Goal: Find contact information: Find contact information

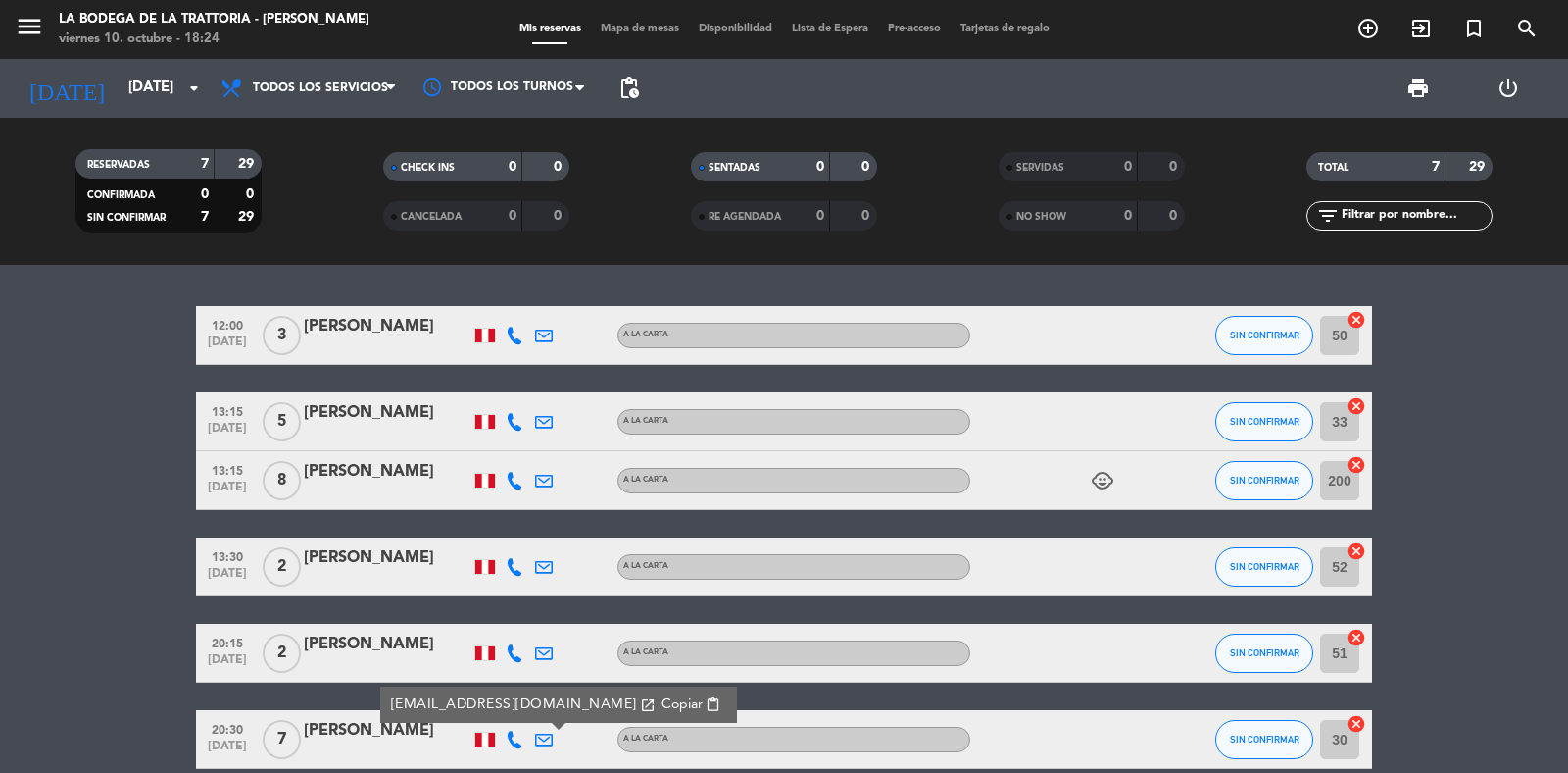
scroll to position [180, 0]
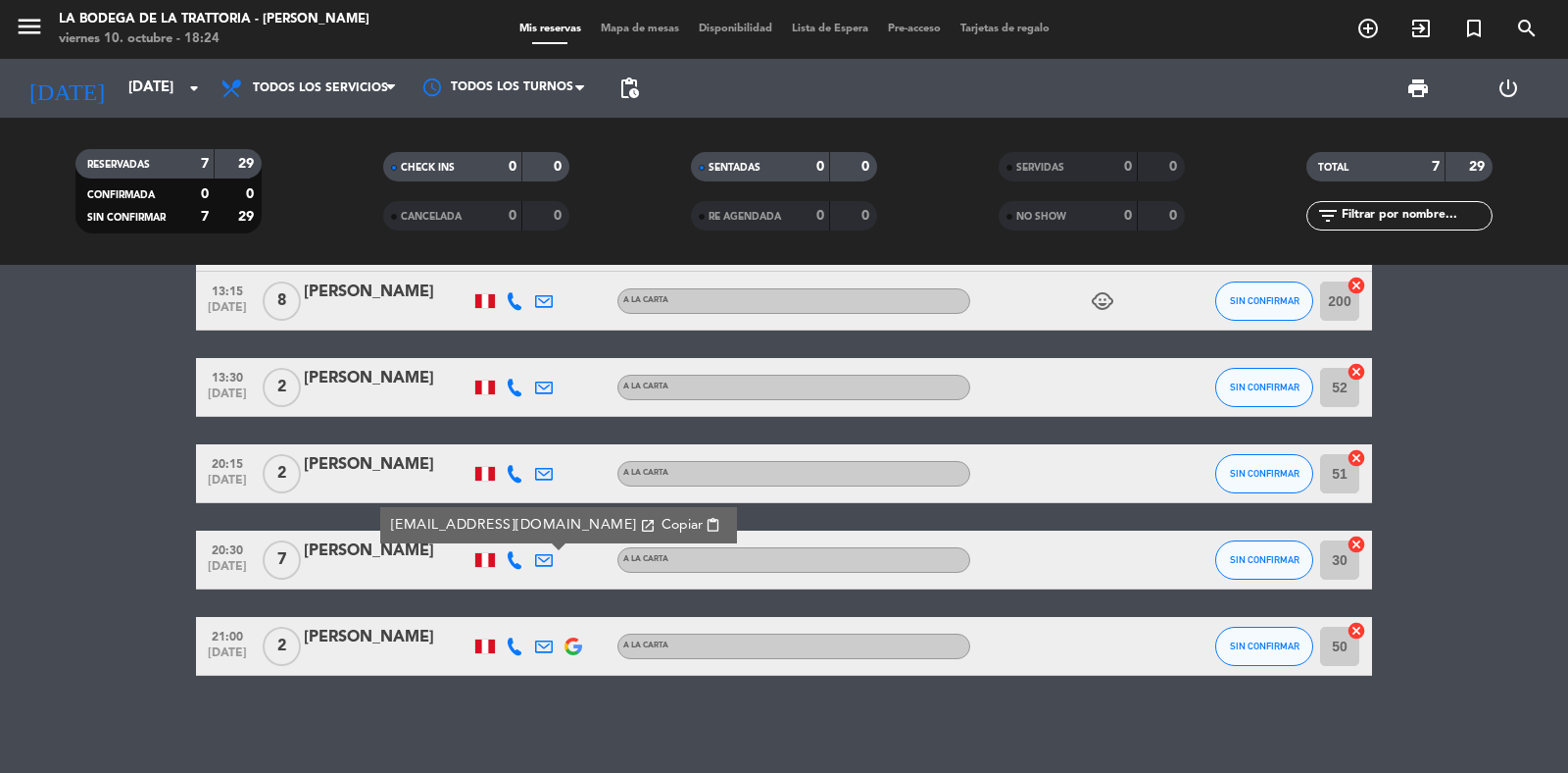
click at [30, 21] on icon "menu" at bounding box center [29, 27] width 29 height 29
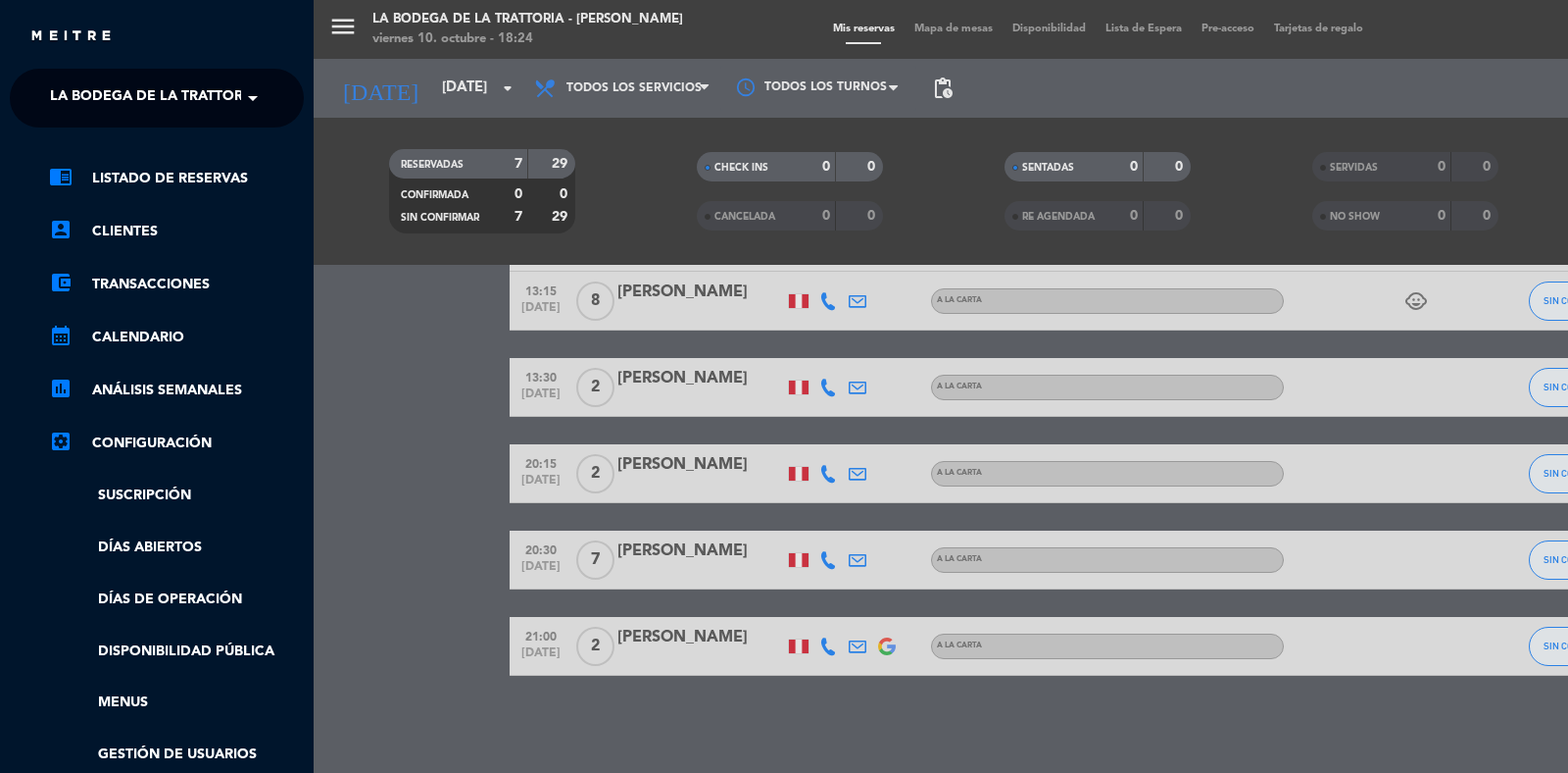
click at [124, 98] on span "La Bodega de la Trattoria - [PERSON_NAME]" at bounding box center [216, 98] width 332 height 41
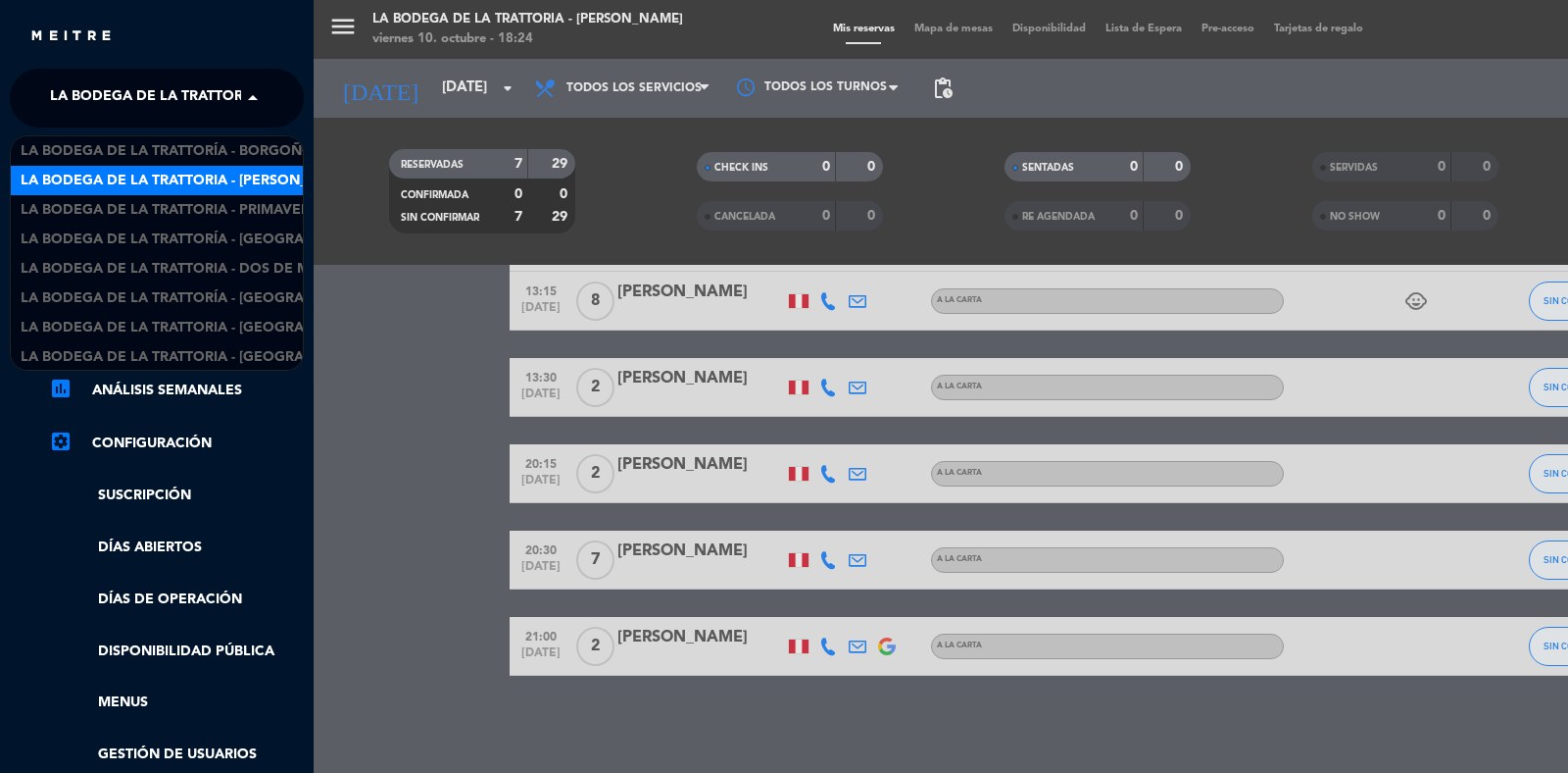
scroll to position [29, 0]
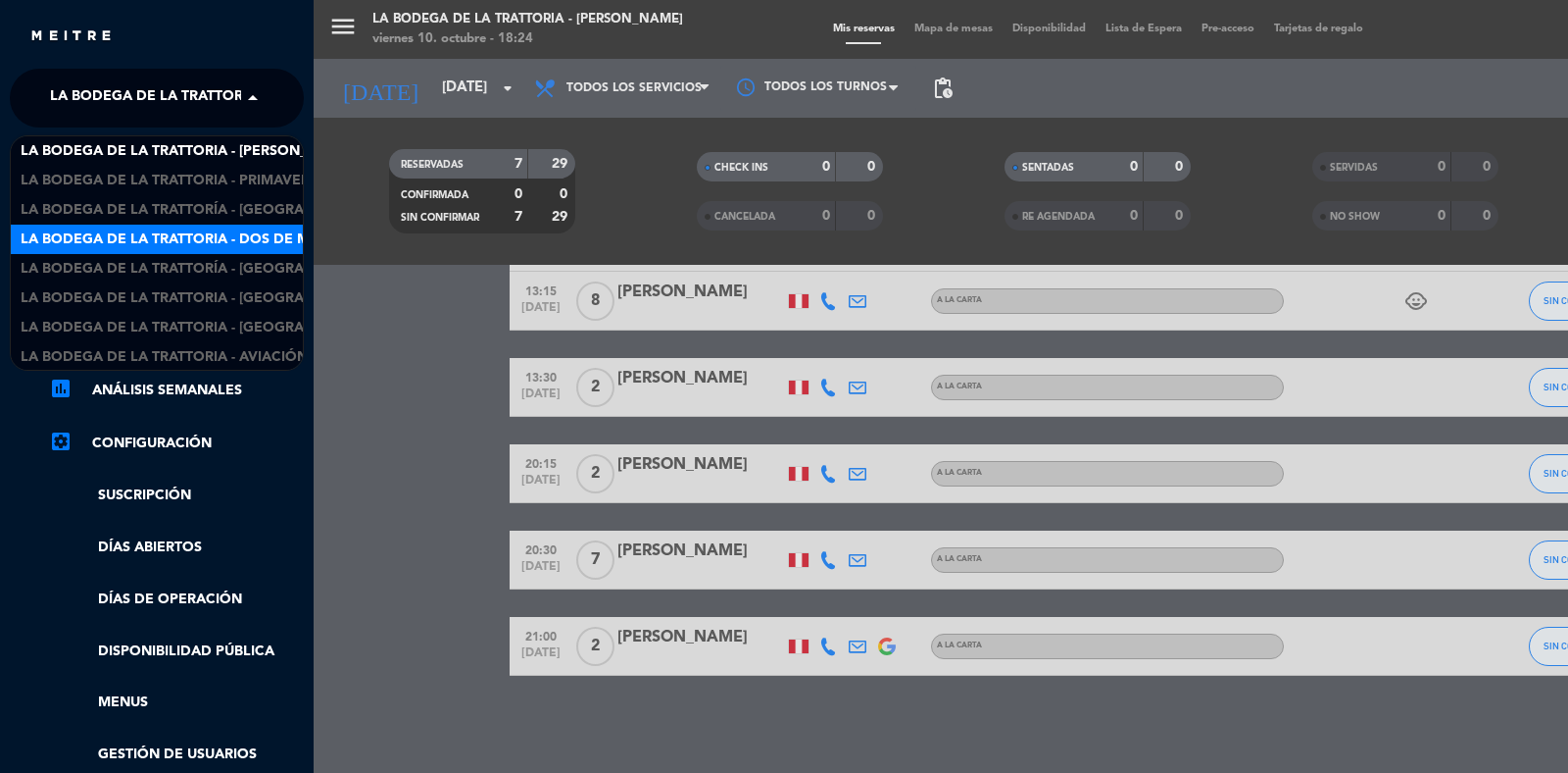
click at [219, 234] on span "La Bodega de la Trattoria - Dos de Mayo" at bounding box center [180, 240] width 318 height 23
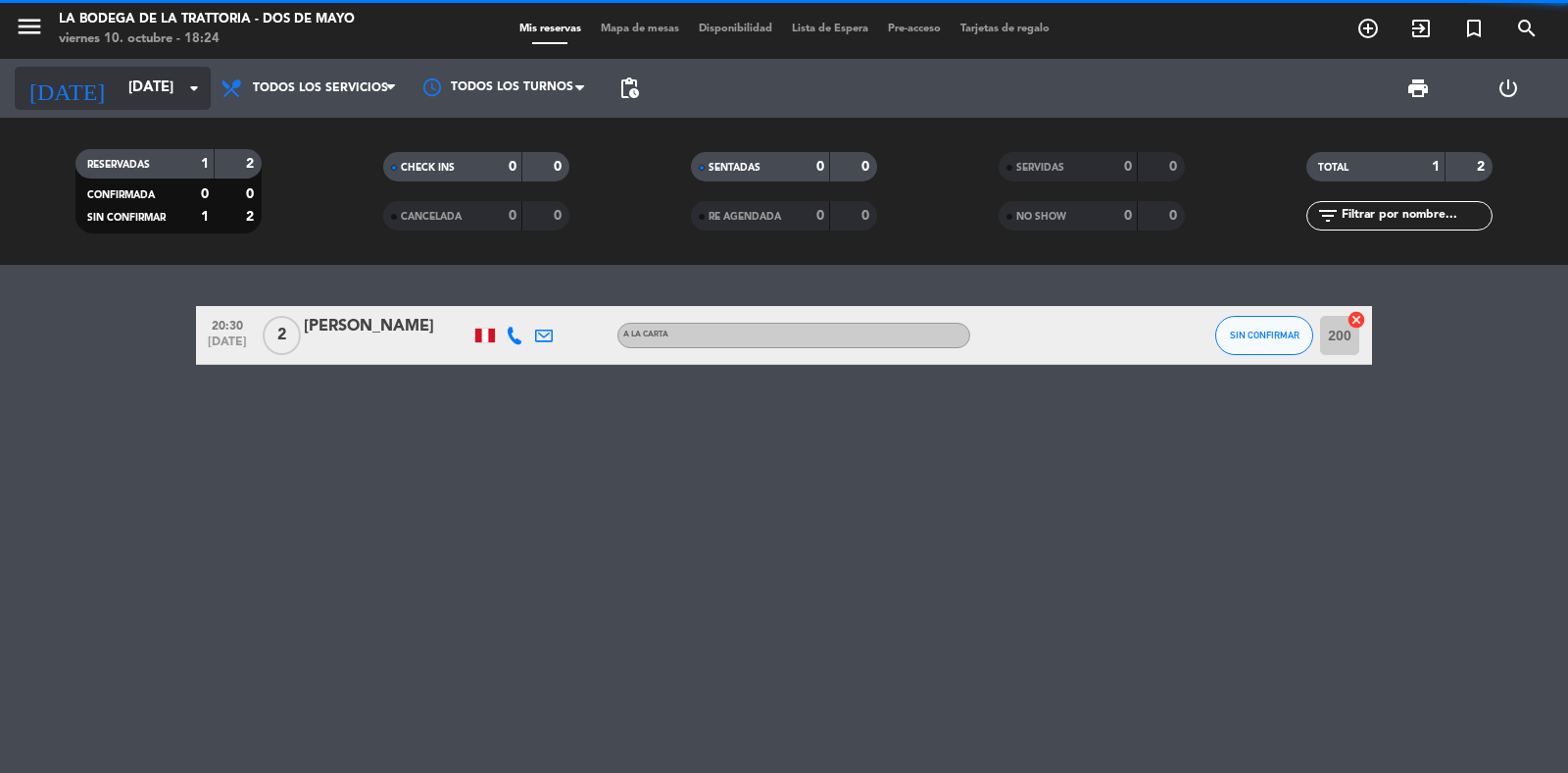
scroll to position [0, 0]
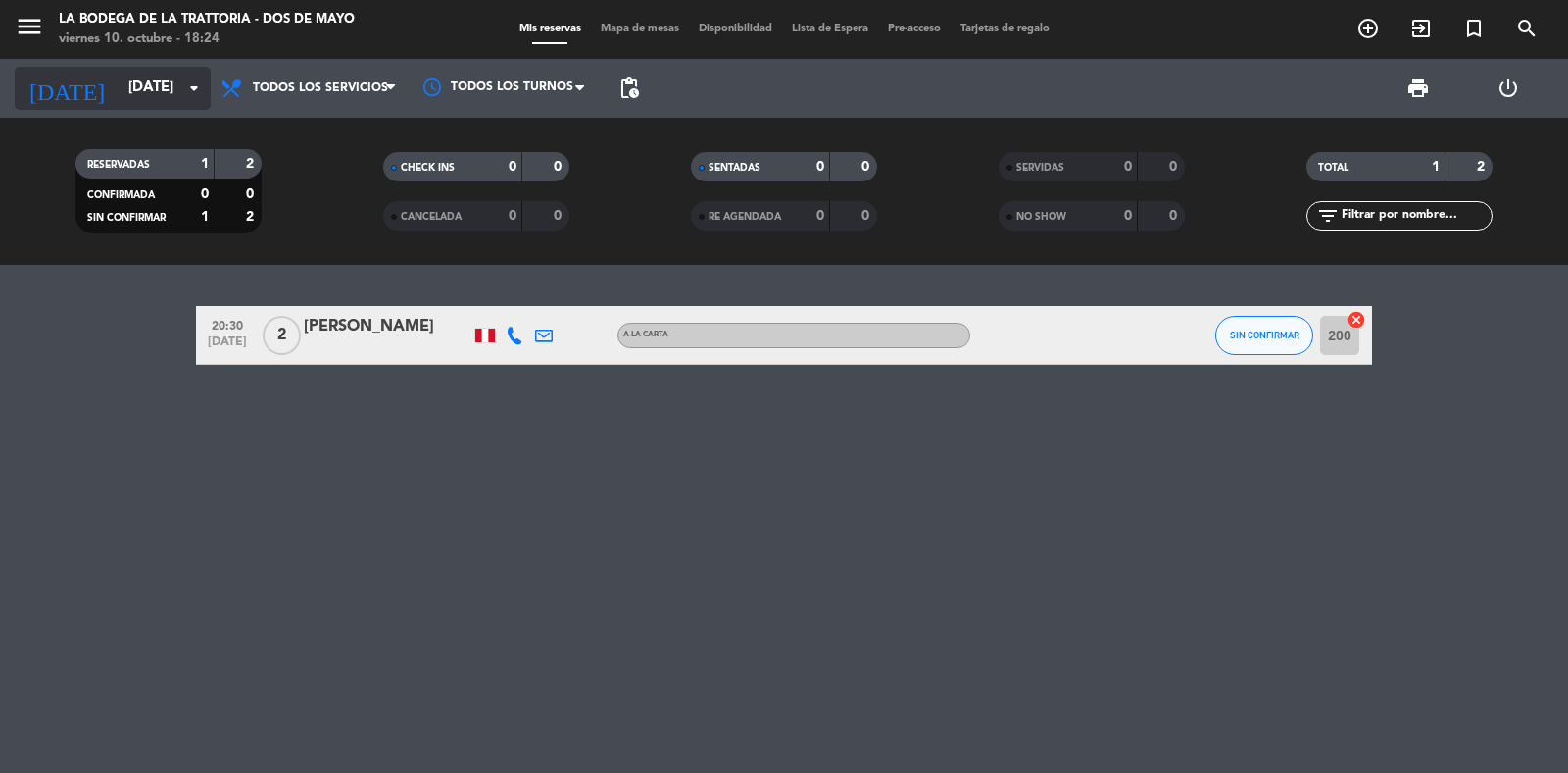
click at [140, 103] on input "[DATE]" at bounding box center [213, 88] width 189 height 37
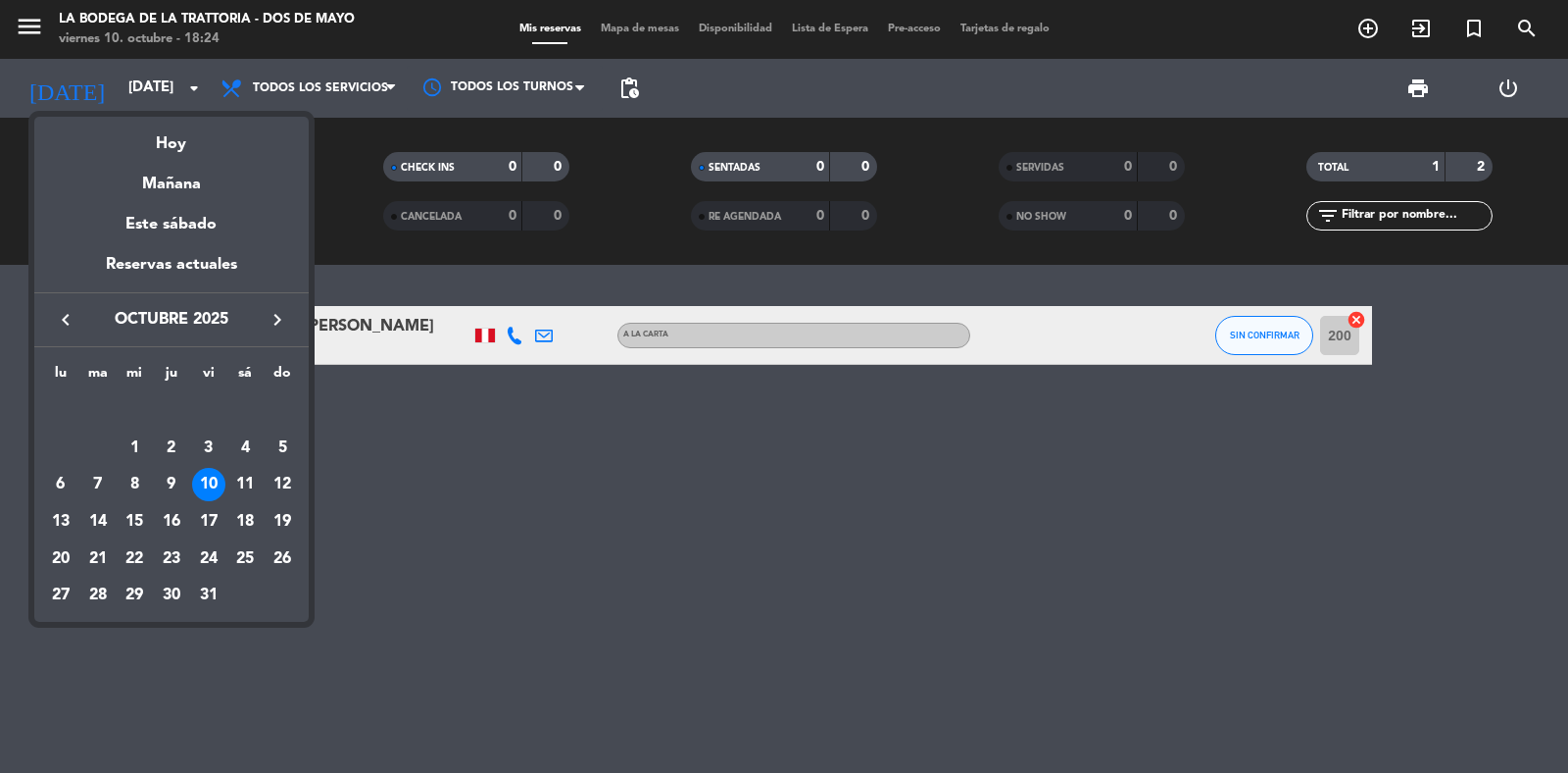
drag, startPoint x: 674, startPoint y: 468, endPoint x: 559, endPoint y: 373, distance: 149.2
click at [673, 468] on div at bounding box center [784, 386] width 1568 height 773
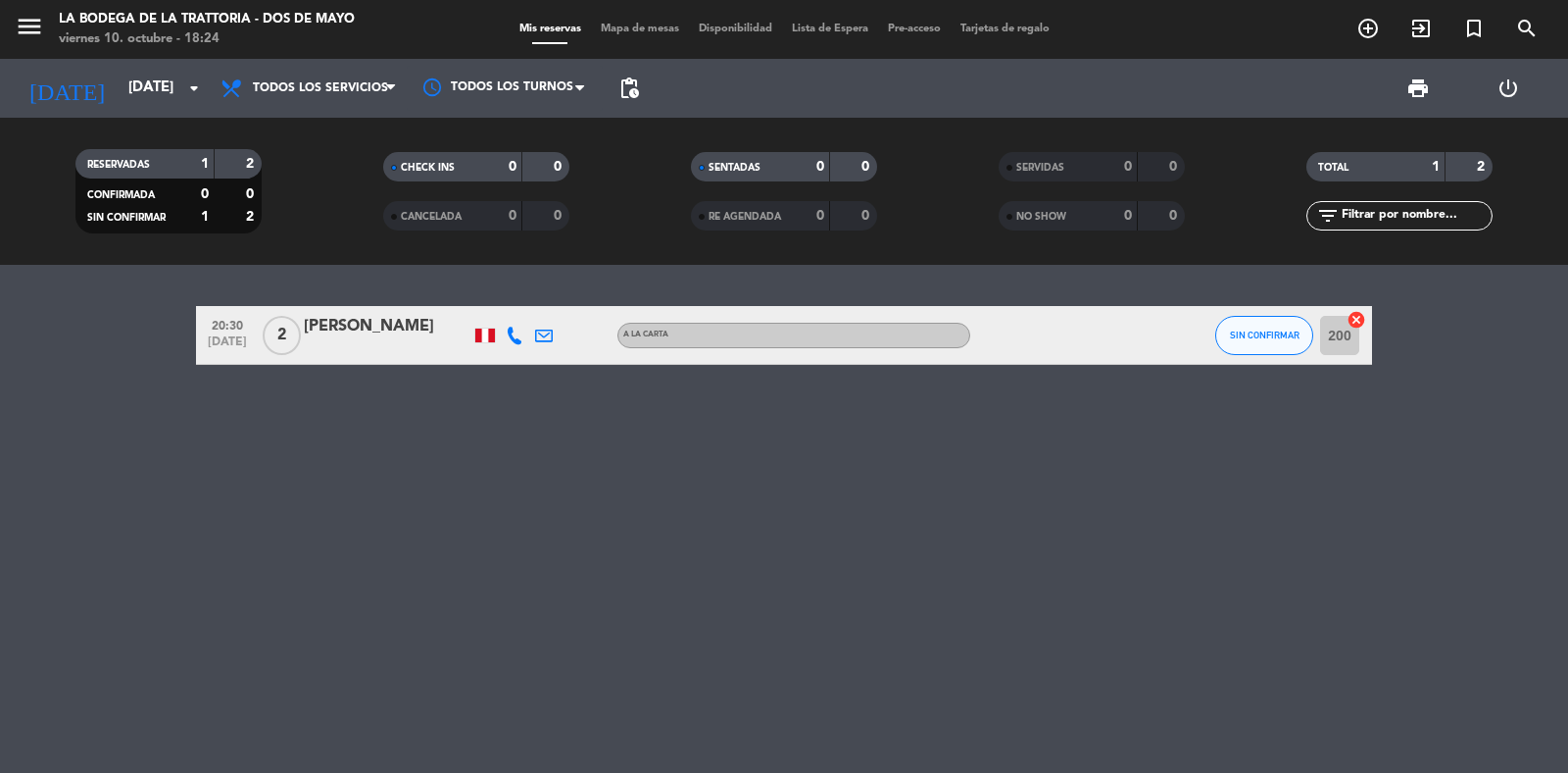
click at [506, 338] on icon at bounding box center [514, 335] width 18 height 18
drag, startPoint x: 490, startPoint y: 277, endPoint x: 562, endPoint y: 278, distance: 72.0
click at [562, 278] on div "[PHONE_NUMBER]" at bounding box center [529, 281] width 129 height 21
copy div "982271593"
click at [542, 331] on icon at bounding box center [544, 335] width 18 height 18
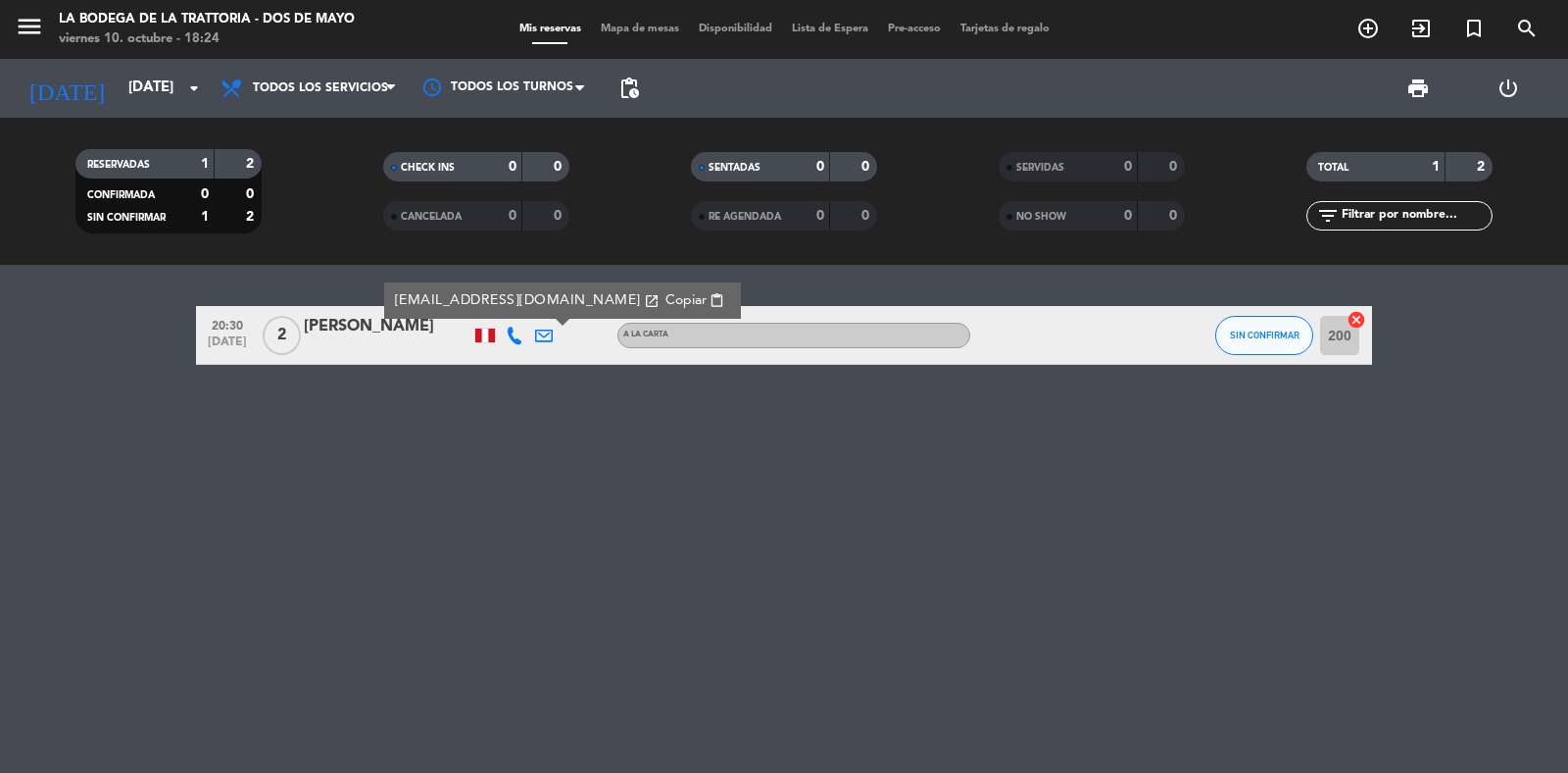
click at [666, 293] on span "Copiar" at bounding box center [686, 301] width 41 height 21
